Goal: Information Seeking & Learning: Learn about a topic

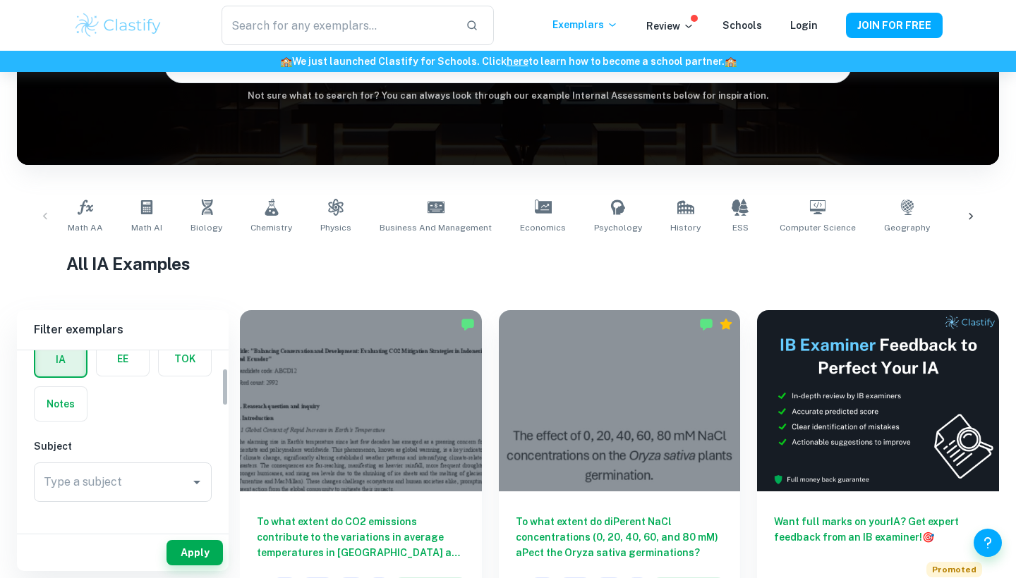
scroll to position [95, 0]
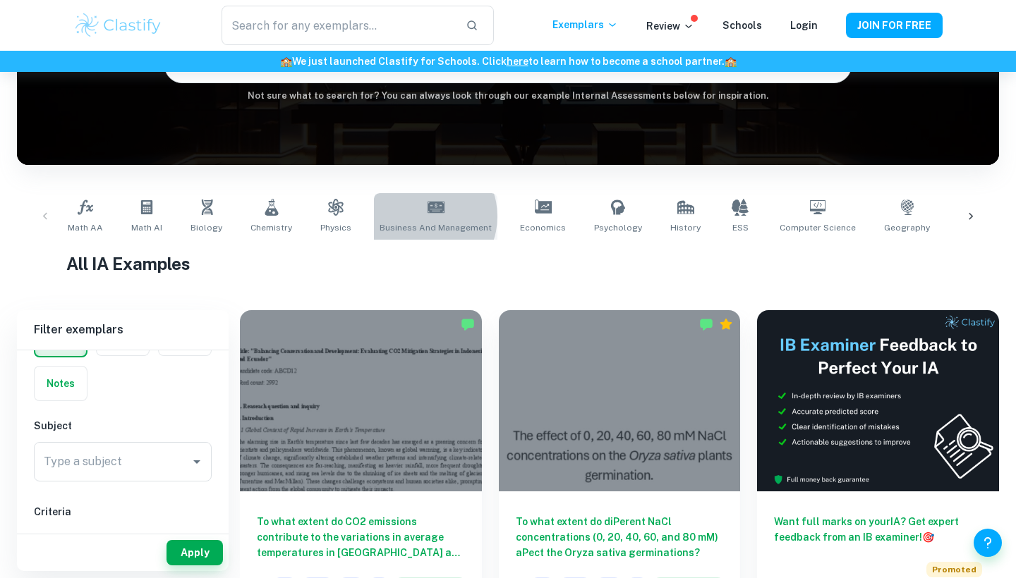
click at [415, 217] on link "Business and Management" at bounding box center [435, 216] width 123 height 47
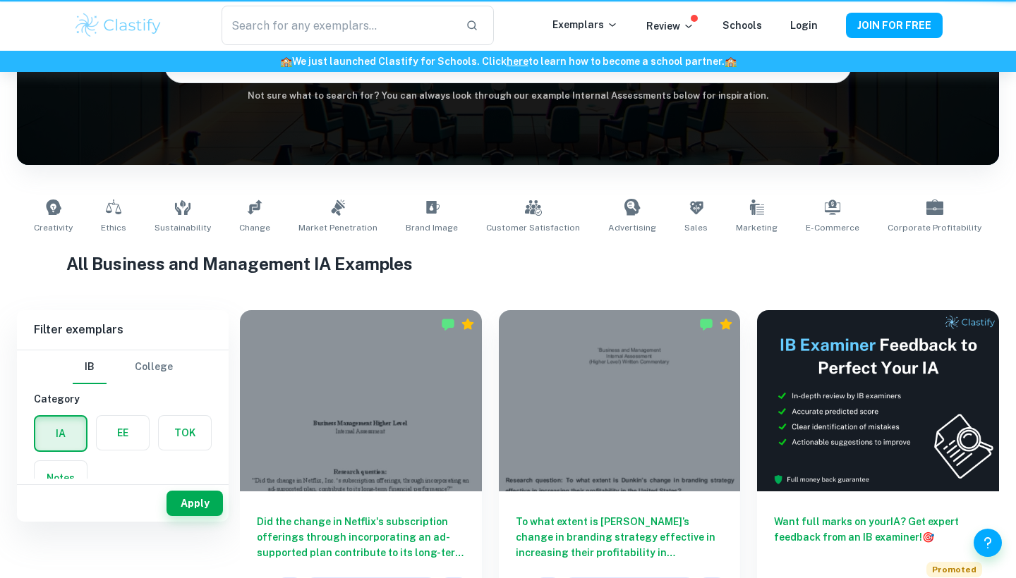
type input "Business and Management"
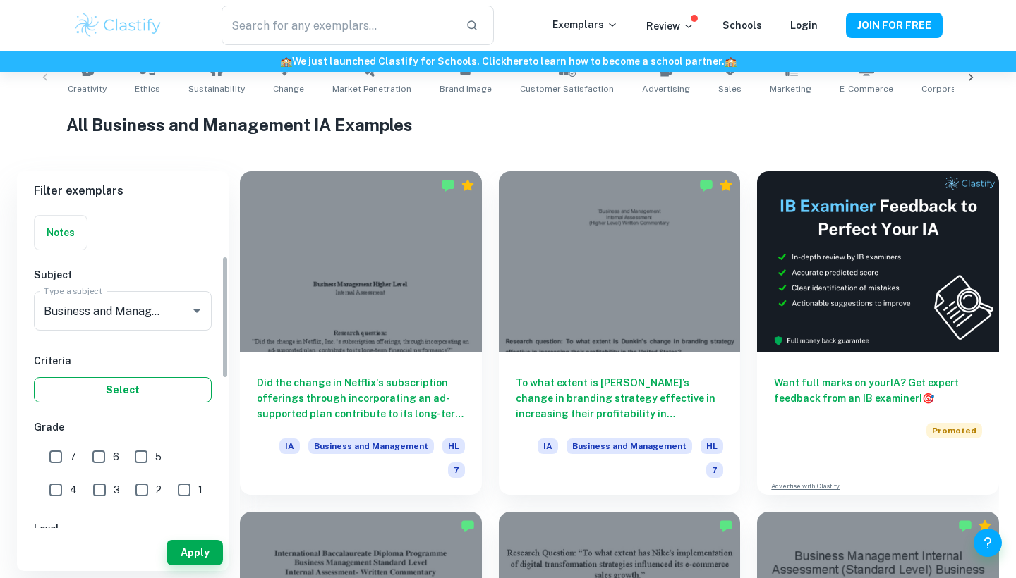
scroll to position [119, 0]
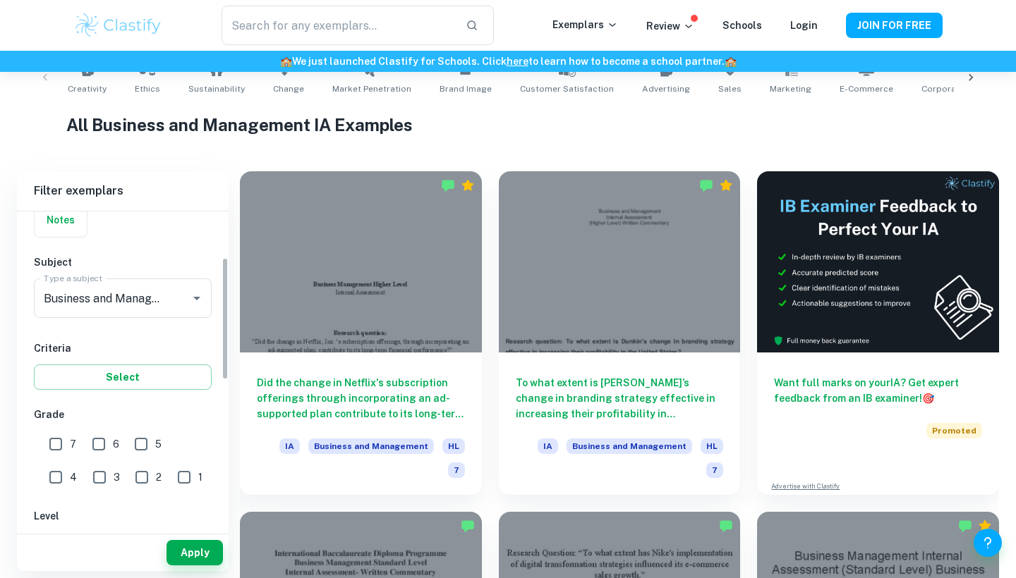
click at [56, 448] on input "7" at bounding box center [56, 444] width 28 height 28
checkbox input "true"
click at [200, 551] on button "Apply" at bounding box center [194, 552] width 56 height 25
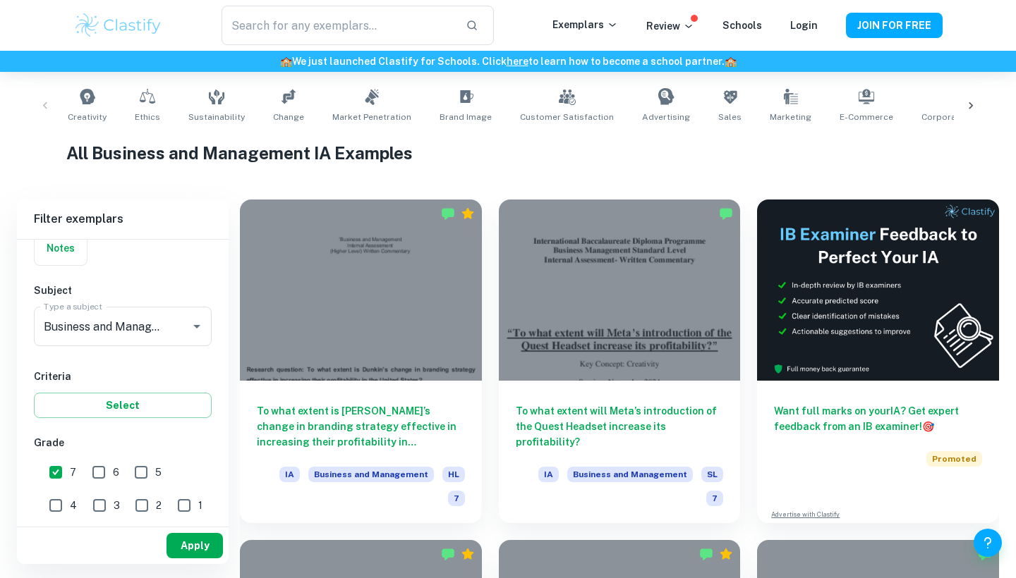
scroll to position [269, 0]
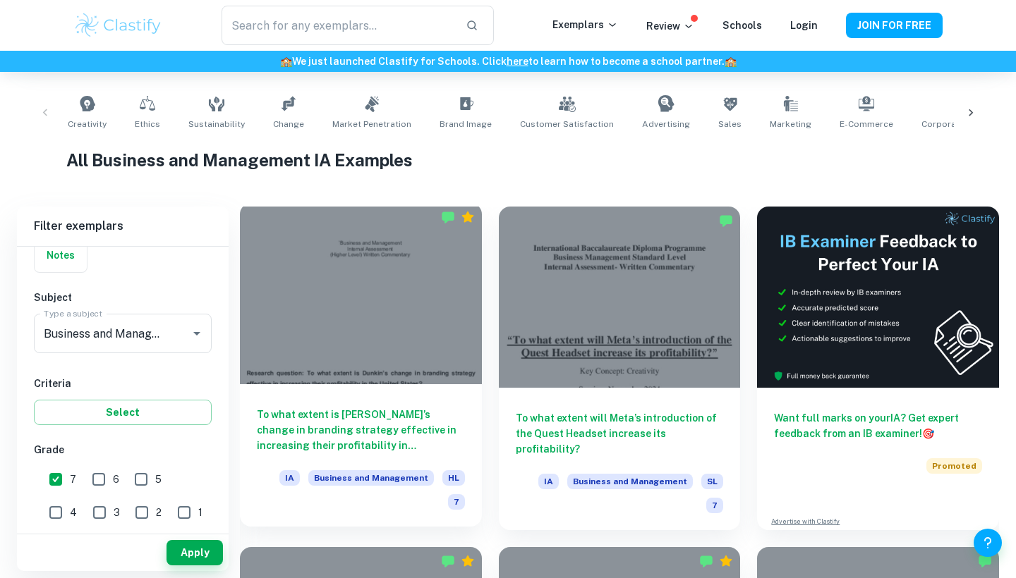
click at [393, 367] on div at bounding box center [361, 293] width 242 height 181
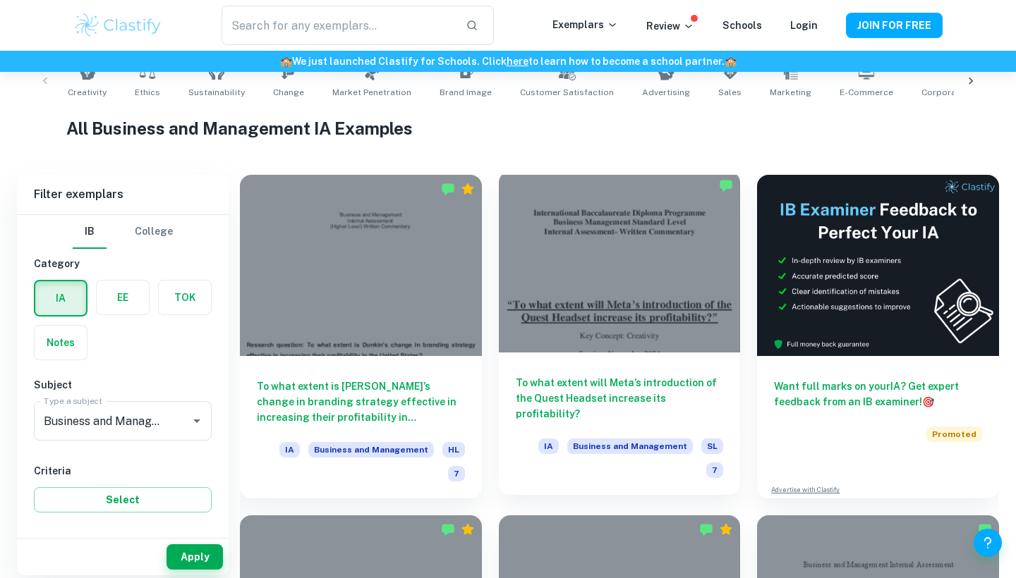
scroll to position [305, 0]
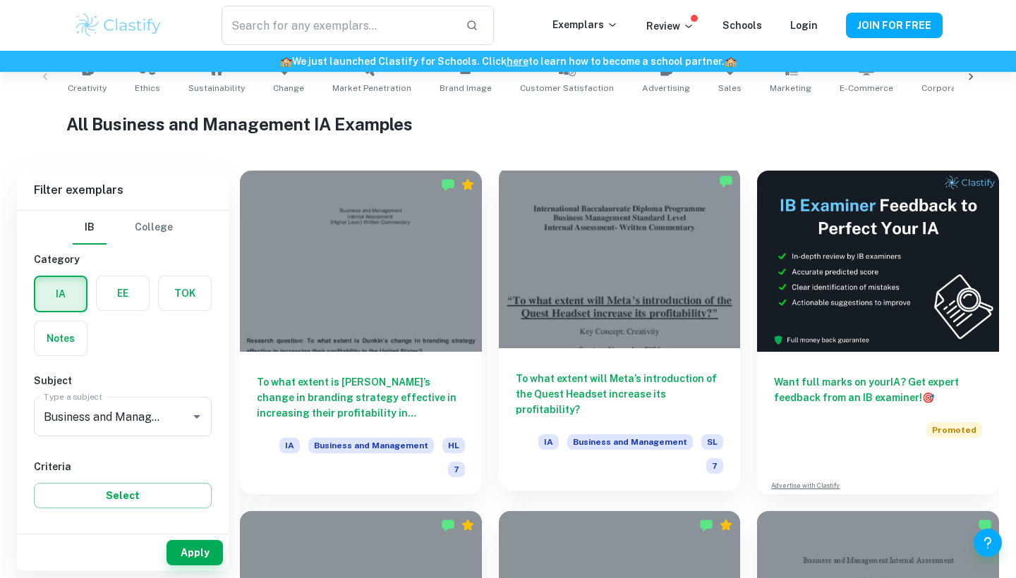
click at [633, 270] on div at bounding box center [620, 257] width 242 height 181
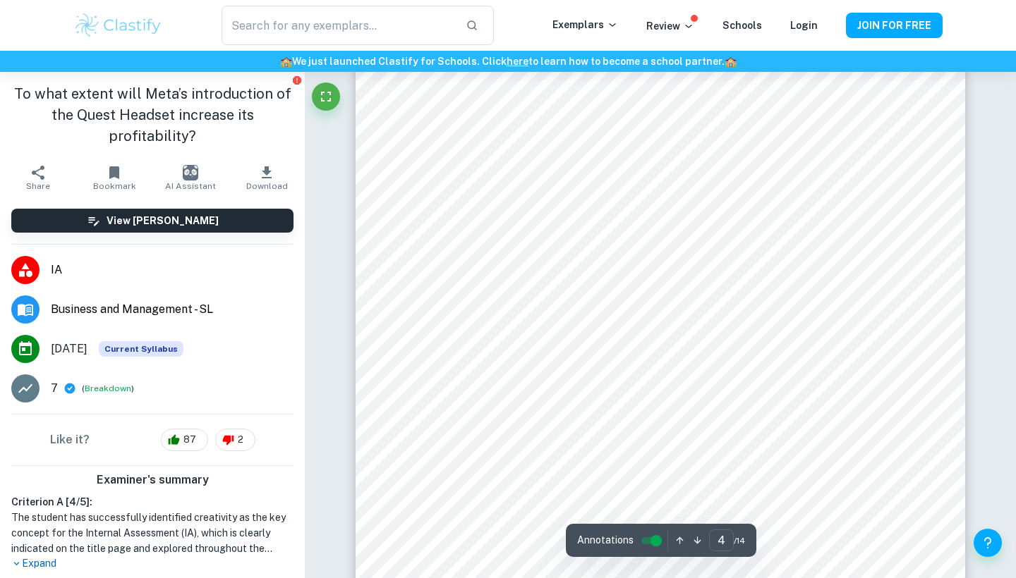
scroll to position [2894, 0]
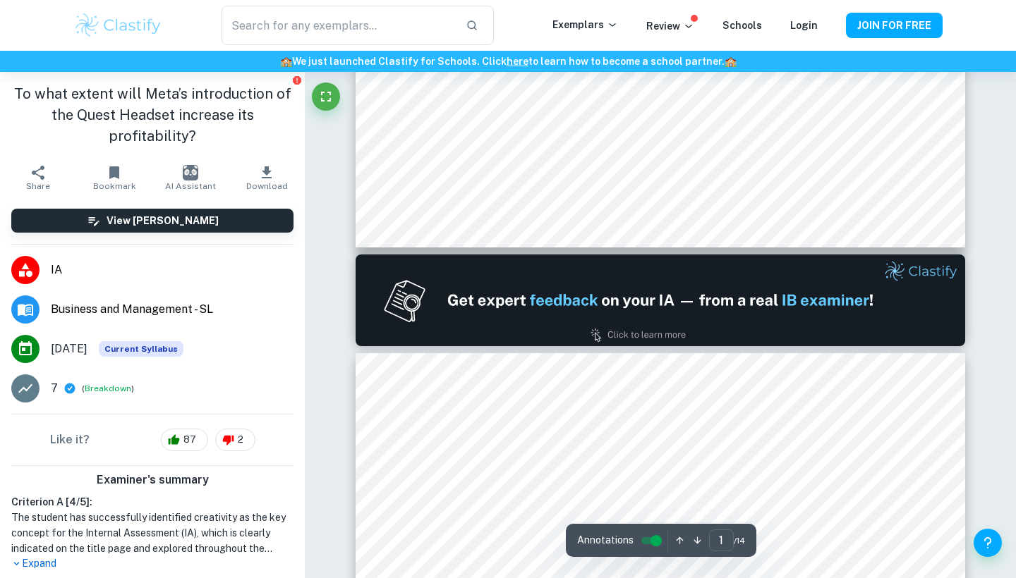
type input "2"
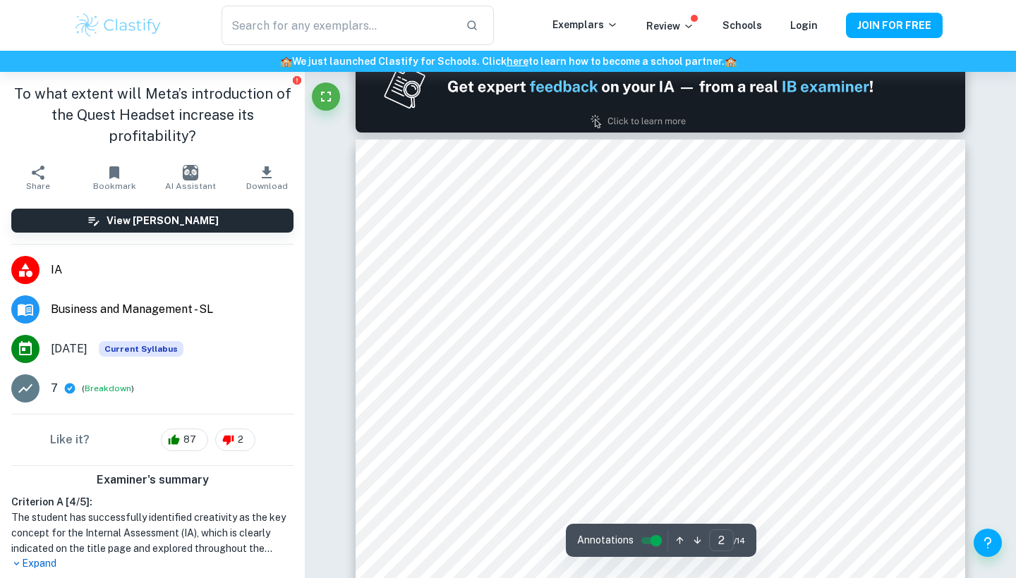
scroll to position [916, 0]
